Goal: Task Accomplishment & Management: Use online tool/utility

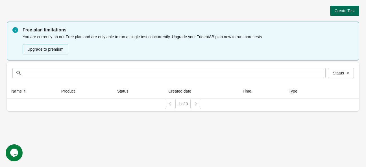
click at [351, 10] on span "Create Test" at bounding box center [345, 10] width 20 height 5
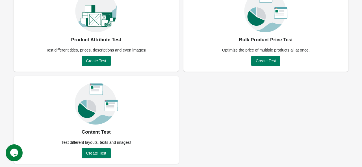
scroll to position [61, 0]
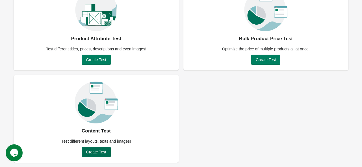
click at [102, 153] on span "Create Test" at bounding box center [96, 151] width 20 height 5
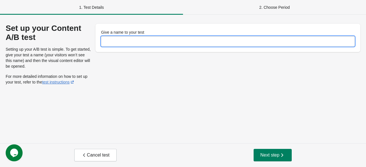
click at [131, 42] on input "Give a name to your test" at bounding box center [228, 41] width 254 height 10
type input "**********"
click at [262, 152] on span "Next step" at bounding box center [272, 155] width 25 height 6
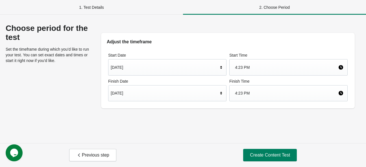
click at [221, 91] on icon at bounding box center [221, 93] width 6 height 6
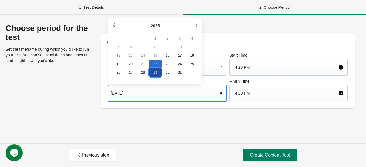
click at [157, 75] on button "29" at bounding box center [155, 72] width 12 height 8
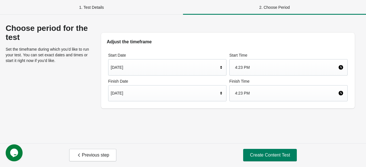
click at [239, 120] on div "Choose period for the test Set the timeframe during which you’d like to run you…" at bounding box center [183, 79] width 366 height 128
click at [275, 156] on span "Create Content Test" at bounding box center [270, 155] width 40 height 6
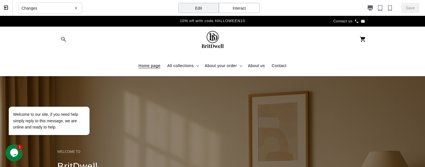
scroll to position [0, 128]
click at [74, 6] on icon at bounding box center [76, 8] width 6 height 5
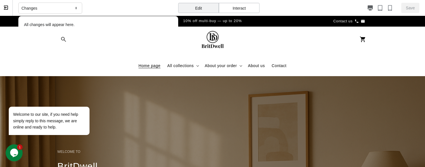
click at [74, 6] on icon at bounding box center [76, 8] width 6 height 5
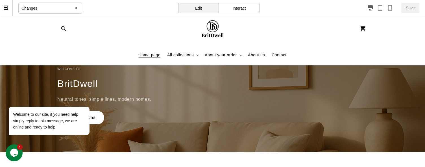
scroll to position [0, 0]
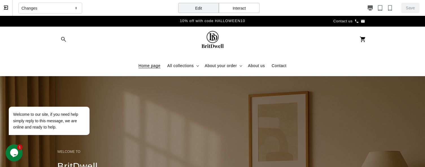
click at [232, 9] on div "Interact" at bounding box center [239, 8] width 41 height 10
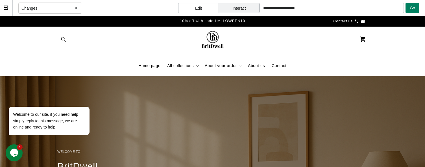
click at [200, 8] on div "Edit" at bounding box center [198, 8] width 41 height 10
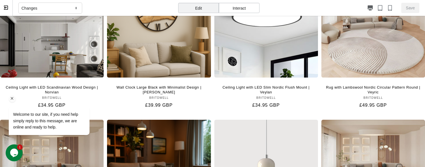
click at [67, 55] on div "Welcome to our site, if you need help simply reply to this message, we are onli…" at bounding box center [57, 97] width 102 height 86
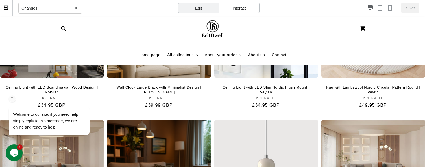
scroll to position [0, 128]
click at [57, 71] on div "Welcome to our site, if you need help simply reply to this message, we are onli…" at bounding box center [57, 97] width 102 height 86
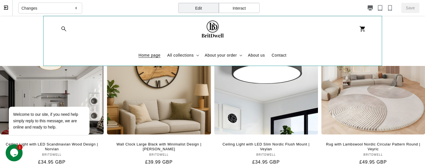
scroll to position [509, 0]
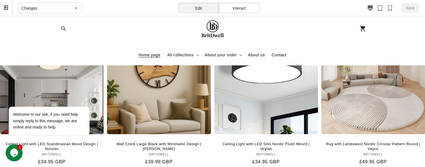
click at [75, 7] on icon at bounding box center [76, 8] width 6 height 5
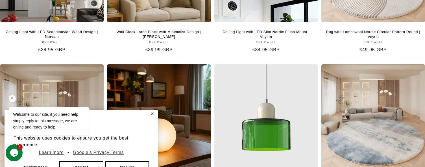
scroll to position [113, 0]
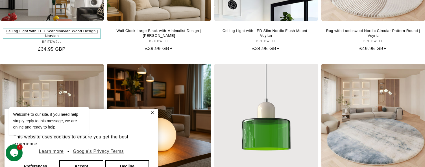
click at [49, 34] on link "Ceiling Light with LED Scandinavian Wood Design | Norvian" at bounding box center [52, 34] width 98 height 10
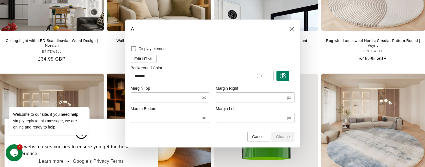
scroll to position [0, 128]
click at [262, 135] on span "Cancel" at bounding box center [258, 136] width 12 height 5
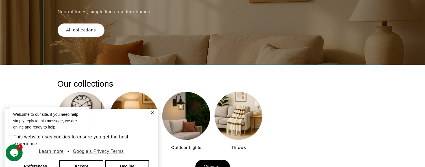
scroll to position [0, 0]
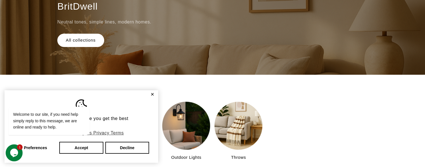
click at [151, 94] on button "✕" at bounding box center [152, 94] width 7 height 4
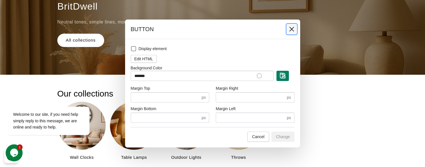
click at [292, 30] on icon at bounding box center [291, 29] width 5 height 5
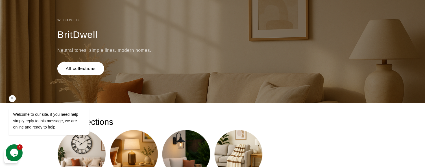
click at [81, 69] on div "Welcome to our site, if you need help simply reply to this message, we are onli…" at bounding box center [57, 97] width 102 height 86
click at [95, 68] on div "Welcome to our site, if you need help simply reply to this message, we are onli…" at bounding box center [57, 97] width 102 height 86
click at [71, 68] on div "Welcome to our site, if you need help simply reply to this message, we are onli…" at bounding box center [57, 97] width 102 height 86
click at [71, 64] on div "Welcome to our site, if you need help simply reply to this message, we are onli…" at bounding box center [57, 97] width 102 height 86
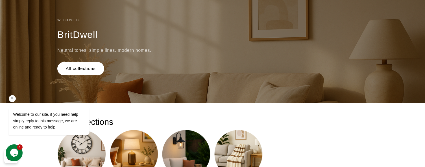
click at [72, 64] on div "Welcome to our site, if you need help simply reply to this message, we are onli…" at bounding box center [57, 97] width 102 height 86
click at [82, 48] on p "Neutral tones, simple lines, modern homes." at bounding box center [120, 50] width 127 height 9
select select "*********"
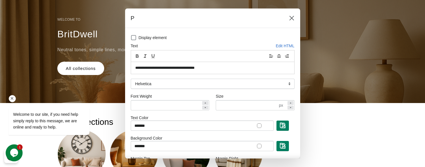
click at [76, 69] on div "Welcome to our site, if you need help simply reply to this message, we are onli…" at bounding box center [57, 97] width 102 height 86
click at [289, 17] on icon at bounding box center [292, 18] width 6 height 6
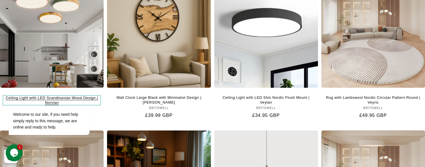
click at [64, 95] on link "Ceiling Light with LED Scandinavian Wood Design | Norvian" at bounding box center [52, 100] width 98 height 10
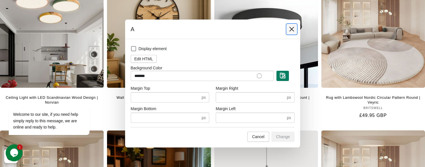
click at [291, 29] on icon at bounding box center [291, 29] width 5 height 5
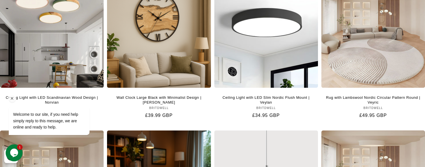
click at [79, 95] on div at bounding box center [57, 98] width 96 height 7
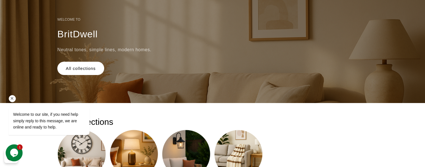
click at [73, 67] on div "Welcome to our site, if you need help simply reply to this message, we are onli…" at bounding box center [57, 97] width 102 height 86
click at [71, 21] on h6 "Welcome to" at bounding box center [120, 19] width 127 height 10
select select "*********"
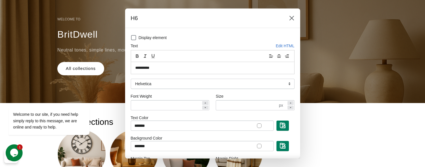
click at [66, 19] on div at bounding box center [212, 83] width 425 height 167
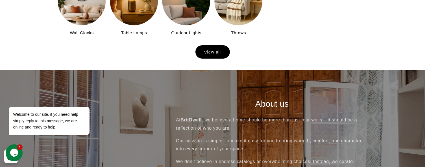
scroll to position [170, 0]
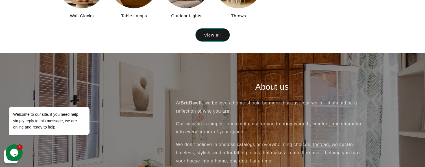
click at [215, 36] on link "View all" at bounding box center [213, 34] width 34 height 13
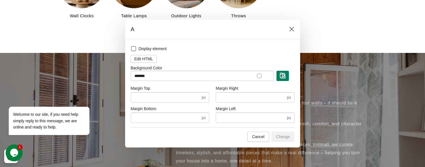
scroll to position [0, 0]
click at [292, 30] on icon at bounding box center [292, 29] width 6 height 6
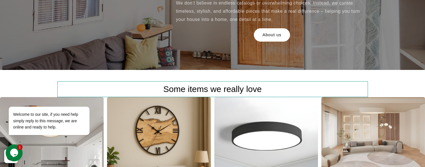
scroll to position [0, 128]
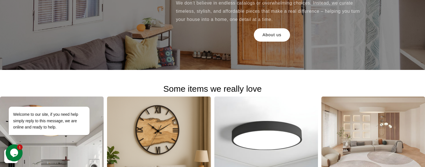
click at [15, 148] on icon "Opens Chat This icon Opens the chat window." at bounding box center [14, 152] width 9 height 9
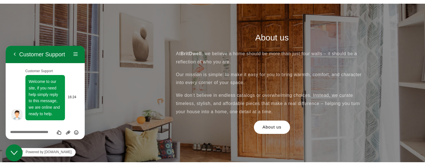
scroll to position [0, 0]
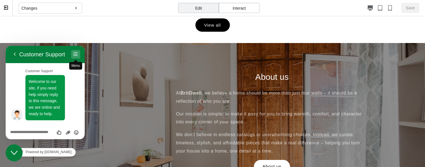
click at [74, 56] on button "Menu" at bounding box center [75, 54] width 9 height 8
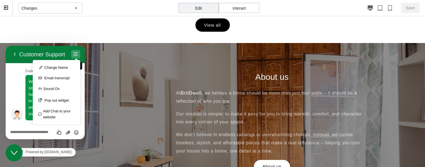
click at [74, 56] on button "Menu" at bounding box center [75, 54] width 9 height 8
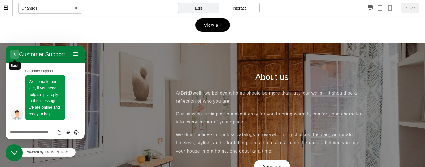
click at [15, 55] on button "Back" at bounding box center [14, 54] width 9 height 8
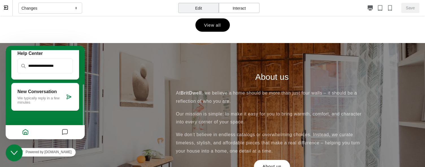
scroll to position [38, 0]
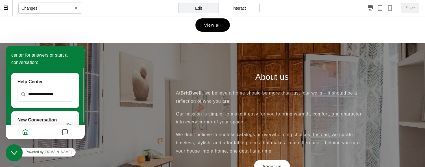
click at [35, 94] on input "text" at bounding box center [45, 94] width 54 height 14
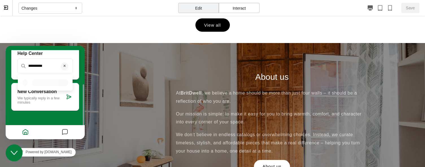
scroll to position [0, 255]
type input "**********"
click at [46, 67] on input "**********" at bounding box center [45, 66] width 54 height 14
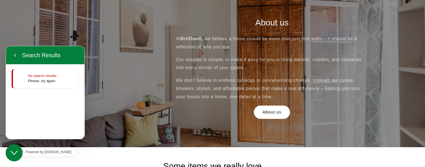
scroll to position [57, 0]
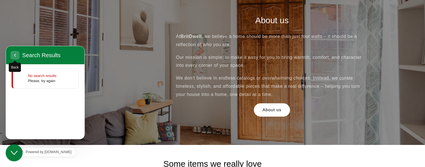
click at [14, 58] on icon "button" at bounding box center [14, 55] width 5 height 7
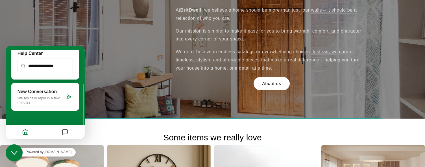
scroll to position [396, 0]
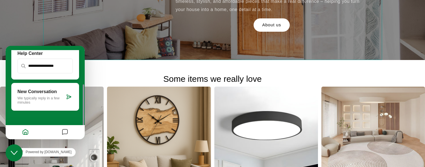
click at [128, 84] on h2 "Some items we really love" at bounding box center [212, 78] width 311 height 15
select select "*********"
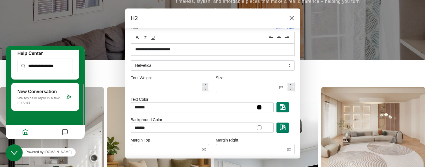
scroll to position [28, 0]
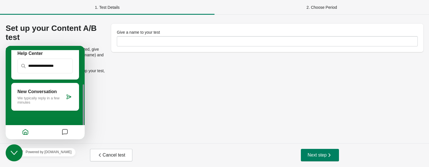
click at [327, 8] on div "2. Choose Period" at bounding box center [322, 7] width 215 height 15
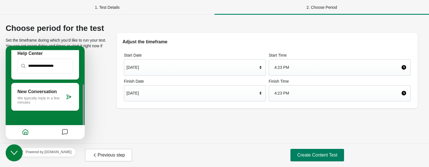
click at [15, 152] on icon "Close Chat This icon closes the chat window." at bounding box center [14, 152] width 7 height 7
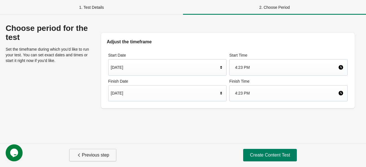
click at [84, 155] on span "Previous step" at bounding box center [92, 155] width 33 height 6
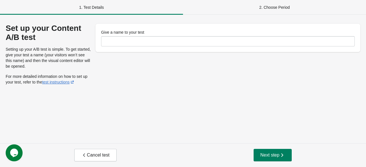
click at [84, 155] on icon "button" at bounding box center [84, 155] width 6 height 6
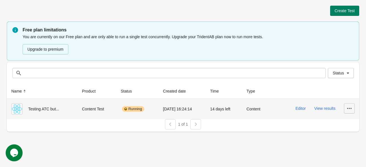
click at [349, 108] on icon "button" at bounding box center [350, 108] width 6 height 6
click at [345, 124] on span "Delete" at bounding box center [344, 123] width 11 height 6
